Goal: Obtain resource: Download file/media

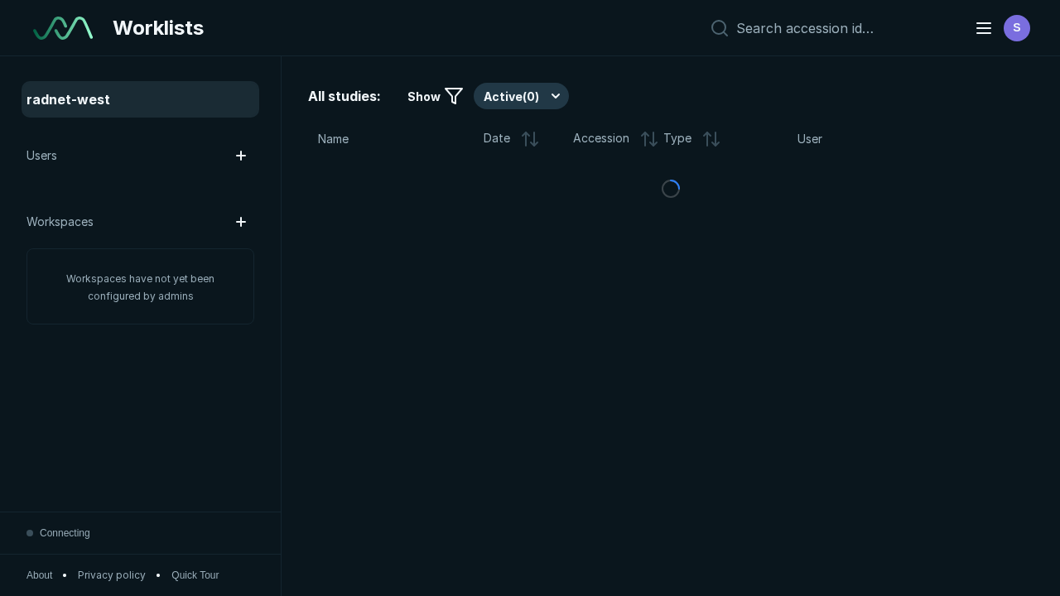
scroll to position [4524, 6901]
